Goal: Information Seeking & Learning: Learn about a topic

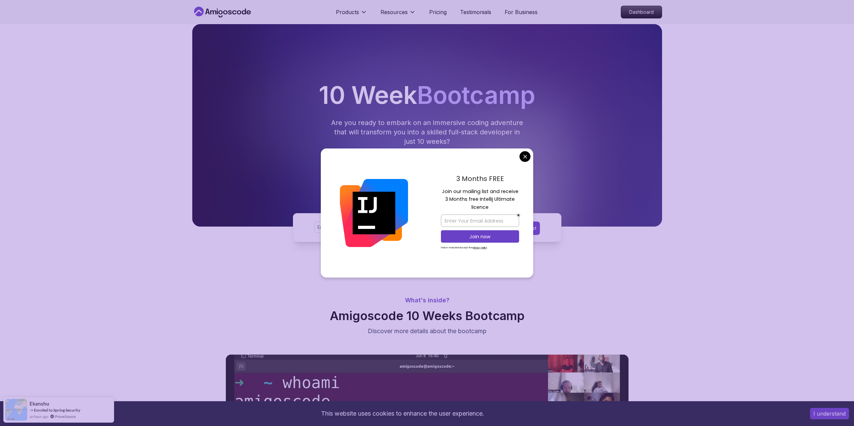
click at [535, 156] on div at bounding box center [427, 125] width 470 height 203
